Goal: Task Accomplishment & Management: Complete application form

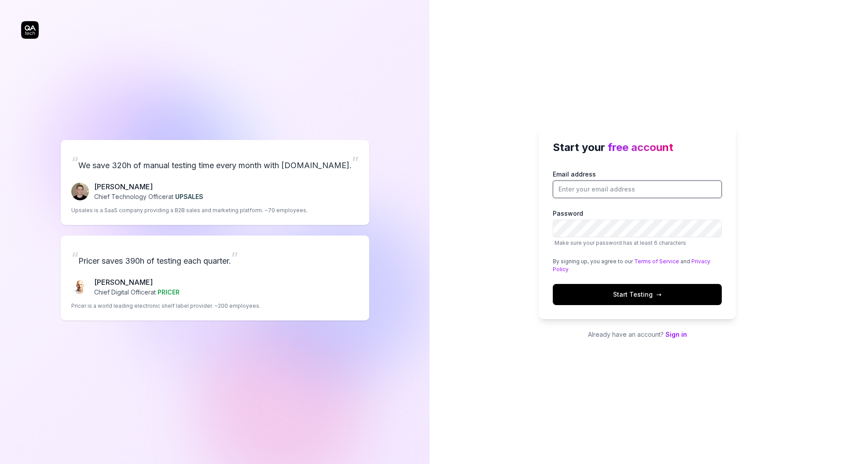
click at [613, 187] on input "Email address" at bounding box center [637, 189] width 169 height 18
drag, startPoint x: 595, startPoint y: 187, endPoint x: 749, endPoint y: 123, distance: 166.7
click at [595, 186] on input "kstryjewski@gmail.com" at bounding box center [637, 189] width 169 height 18
type input "chris.stryjewski+09.19b@qa.tech"
click at [504, 146] on div "Start your free account Email address chris.stryjewski+09.19b@qa.tech Password …" at bounding box center [637, 232] width 415 height 464
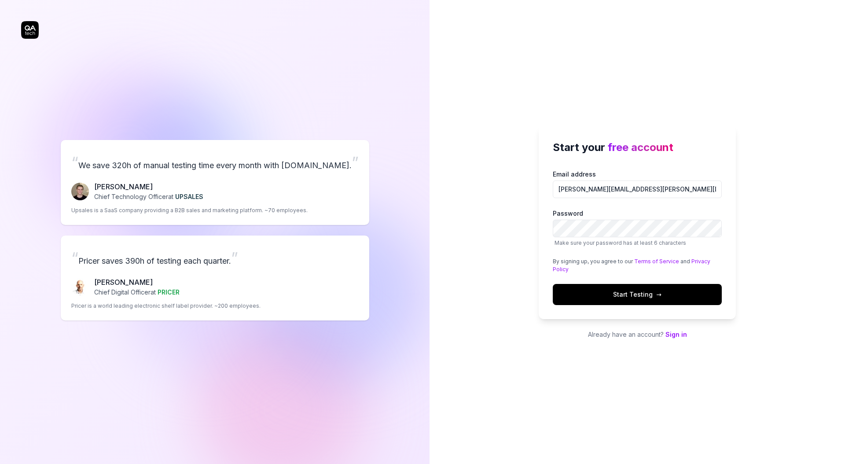
click at [621, 301] on button "Start Testing →" at bounding box center [637, 294] width 169 height 21
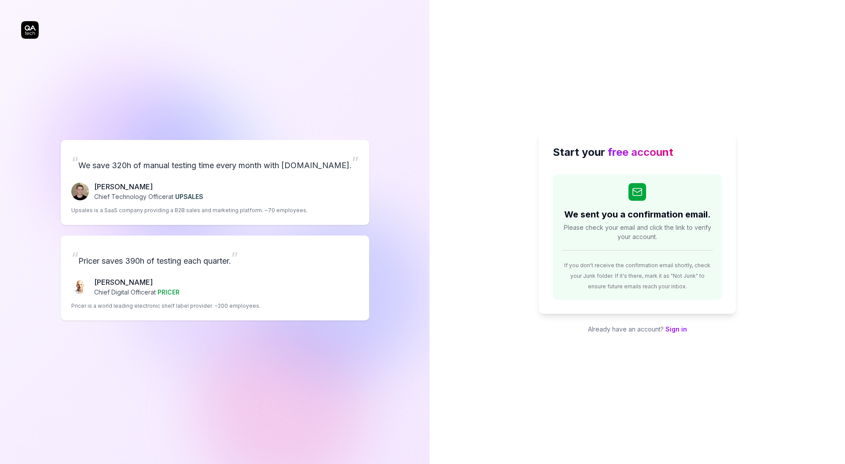
click at [549, 44] on div "Start your free account We sent you a confirmation email. Please check your ema…" at bounding box center [637, 232] width 415 height 464
click at [356, 99] on div "“ We save 320h of manual testing time every month with QA.tech. ” Fredrik Seidl…" at bounding box center [214, 230] width 387 height 425
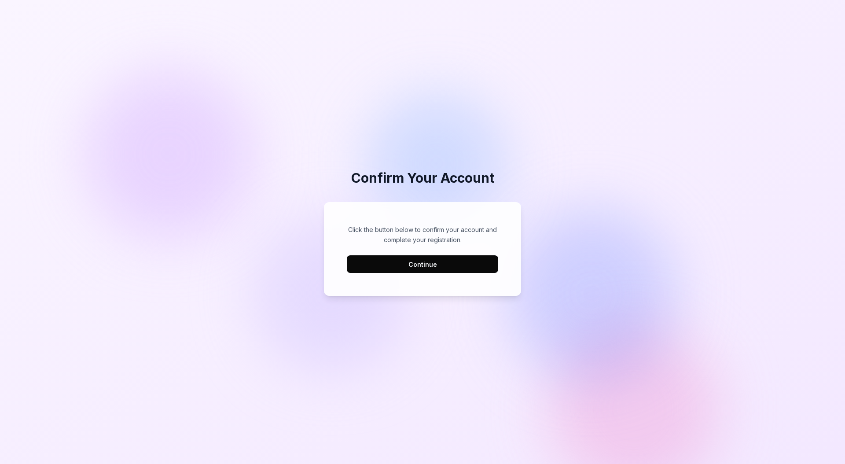
click at [434, 265] on button "Continue" at bounding box center [422, 264] width 151 height 18
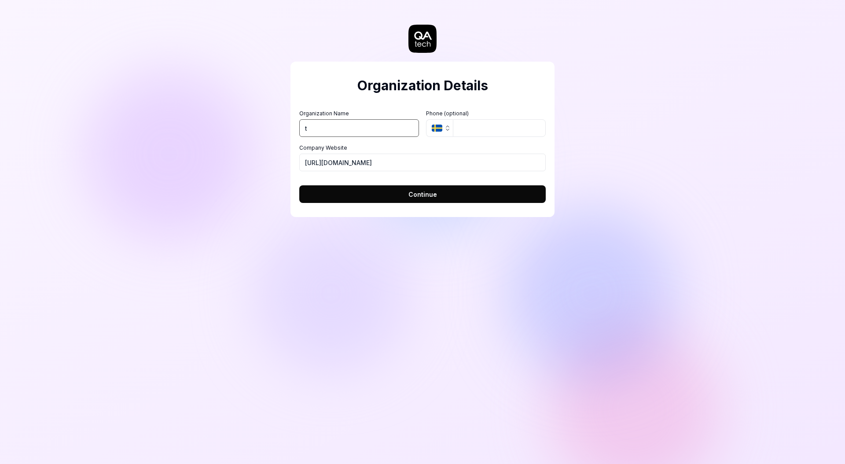
click at [355, 125] on input "t" at bounding box center [359, 128] width 120 height 18
type input "test"
click at [470, 127] on input "tel" at bounding box center [499, 128] width 93 height 18
click at [423, 169] on input "[URL][DOMAIN_NAME]" at bounding box center [422, 163] width 246 height 18
click at [464, 205] on div "Organization Details Organization Name test Organization Logo (Square minimum 2…" at bounding box center [422, 139] width 264 height 155
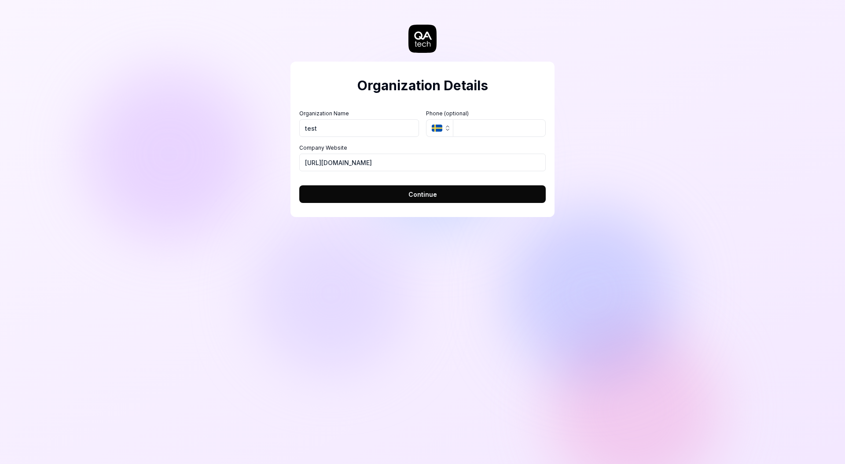
click at [463, 193] on button "Continue" at bounding box center [422, 194] width 246 height 18
